Goal: Transaction & Acquisition: Purchase product/service

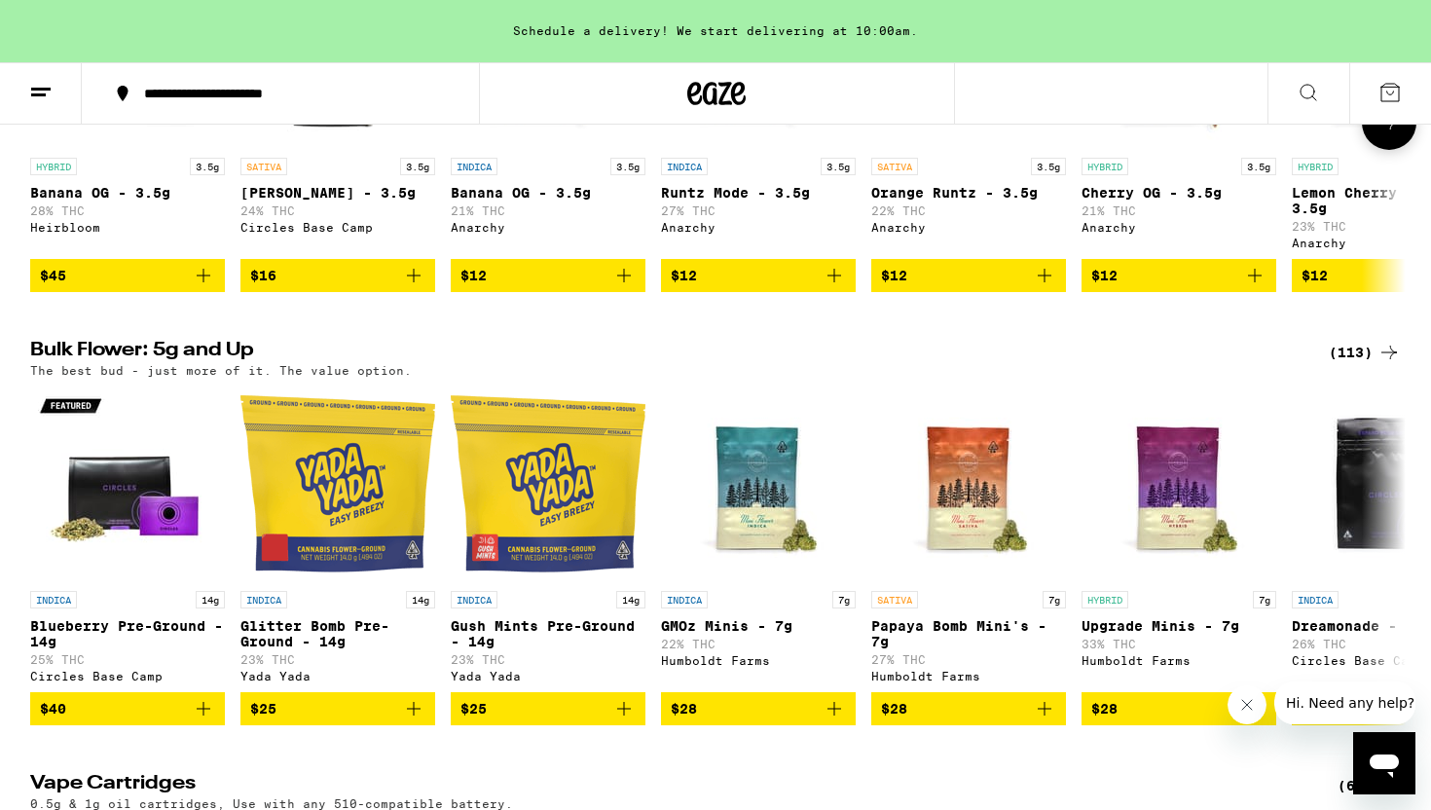
scroll to position [1799, 0]
